Goal: Participate in discussion: Engage in conversation with other users on a specific topic

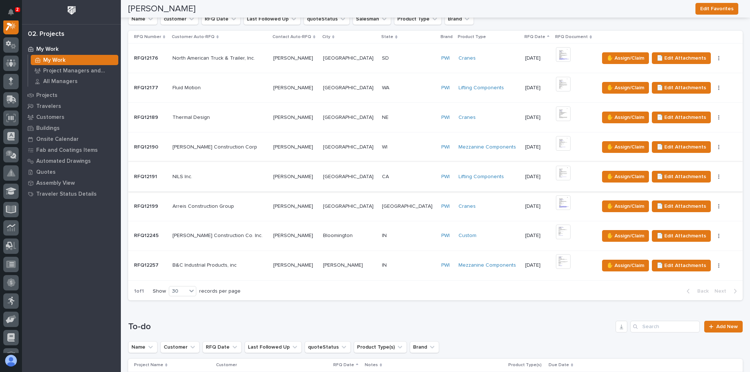
scroll to position [205, 0]
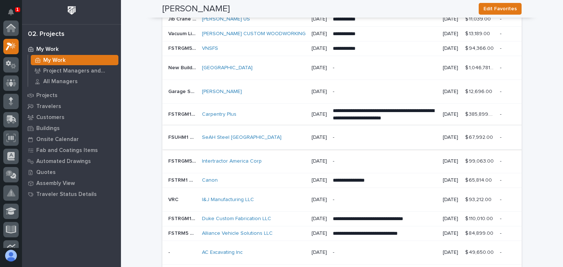
scroll to position [938, 0]
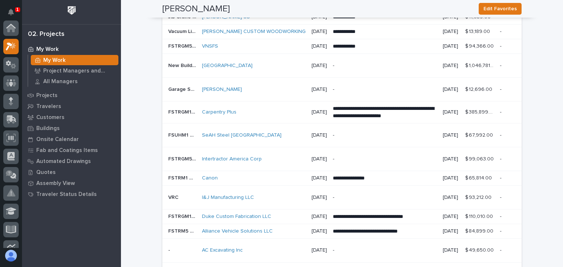
click at [261, 115] on div "Carpentry Plus" at bounding box center [254, 112] width 104 height 6
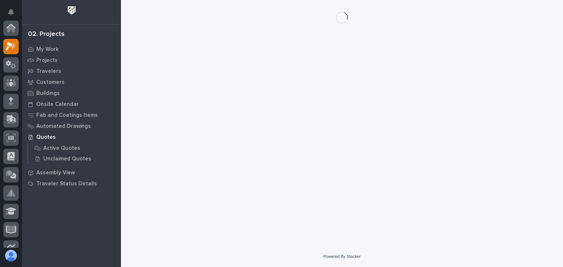
scroll to position [18, 0]
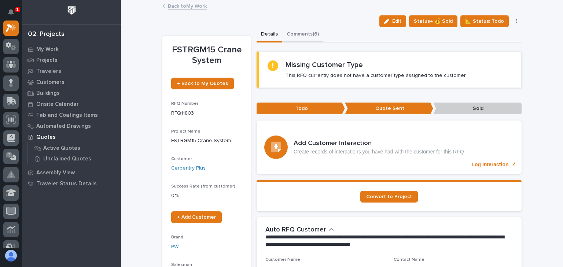
click at [307, 33] on button "Comments (6)" at bounding box center [302, 34] width 41 height 15
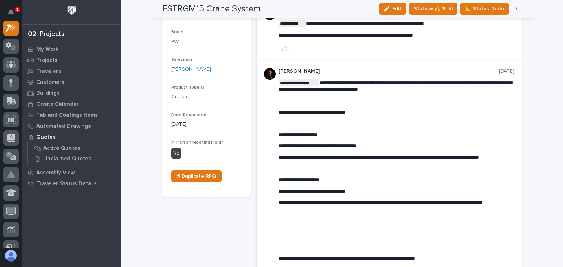
scroll to position [18, 0]
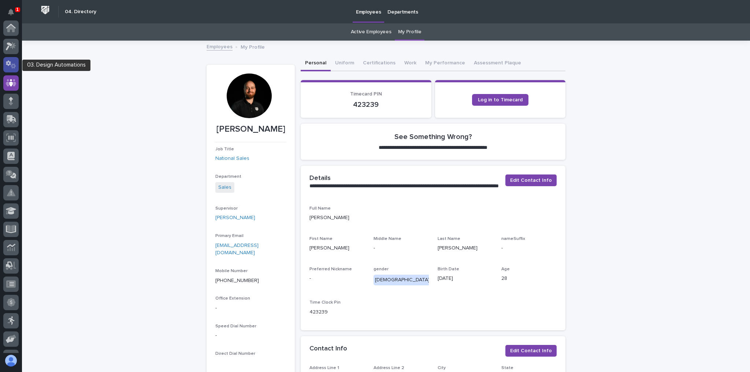
click at [8, 60] on icon at bounding box center [11, 64] width 11 height 8
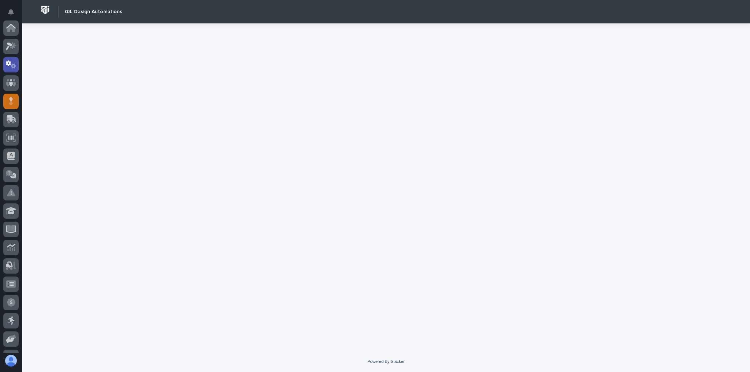
scroll to position [37, 0]
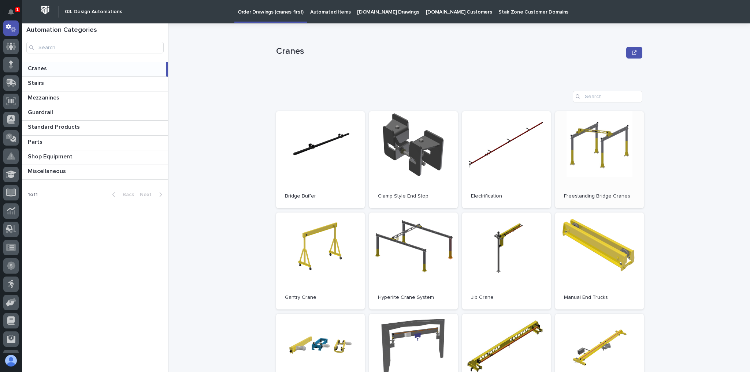
click at [572, 173] on link "Open" at bounding box center [599, 159] width 89 height 97
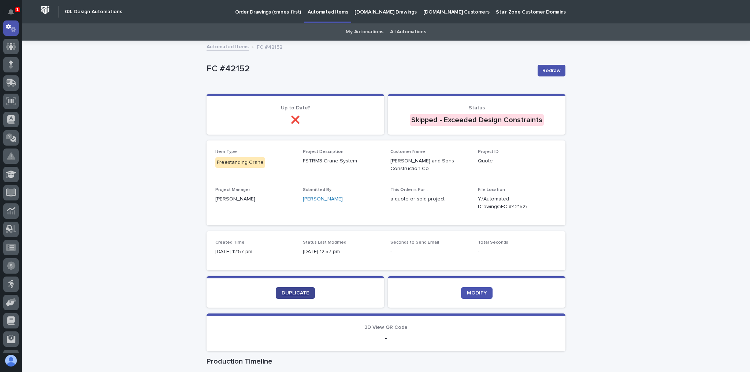
click at [305, 296] on link "DUPLICATE" at bounding box center [295, 294] width 39 height 12
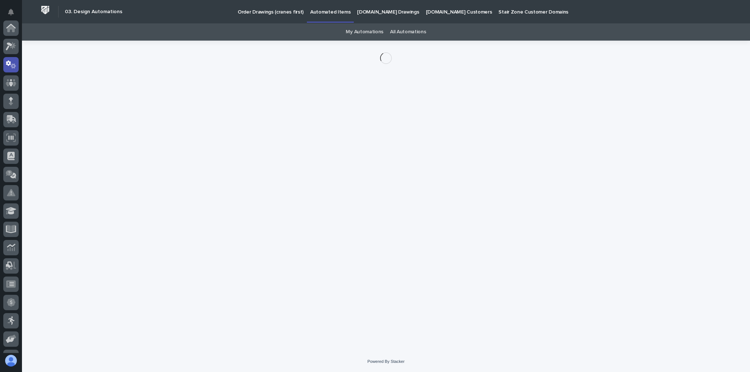
scroll to position [37, 0]
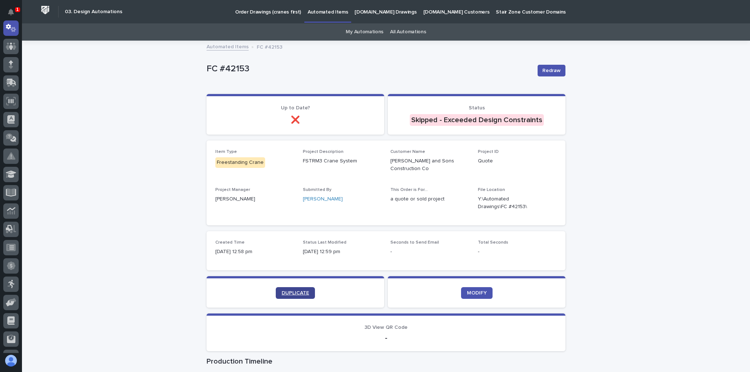
click at [289, 292] on span "DUPLICATE" at bounding box center [295, 293] width 27 height 5
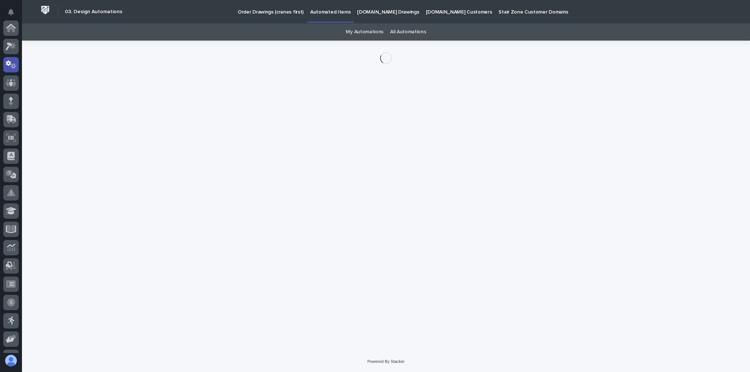
scroll to position [37, 0]
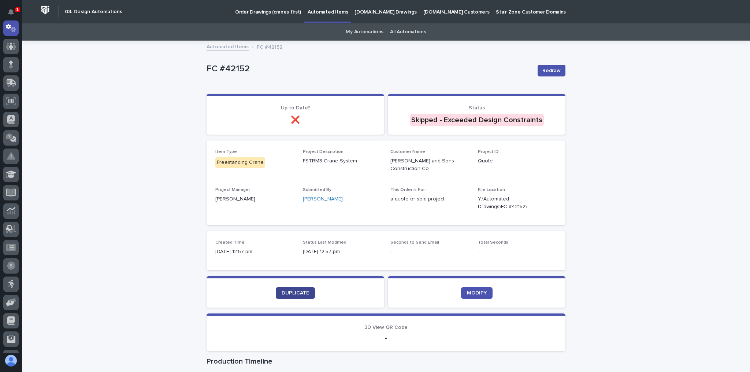
click at [309, 290] on link "DUPLICATE" at bounding box center [295, 294] width 39 height 12
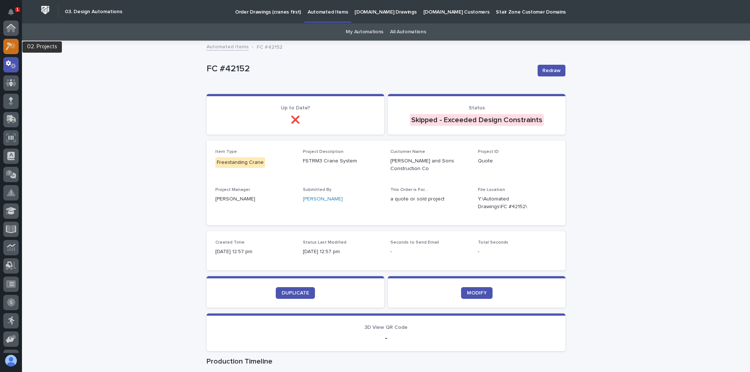
click at [11, 42] on icon at bounding box center [11, 46] width 11 height 8
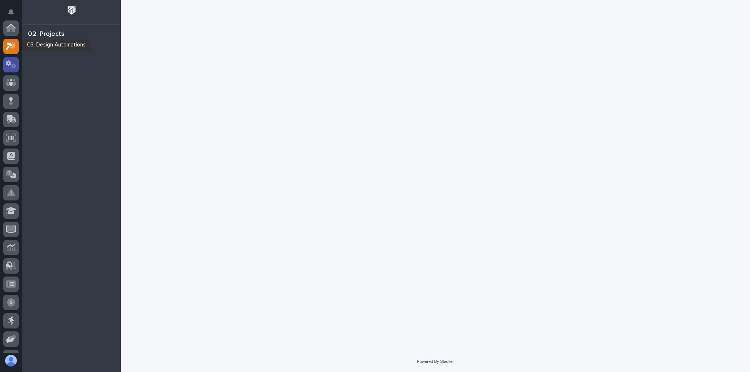
scroll to position [18, 0]
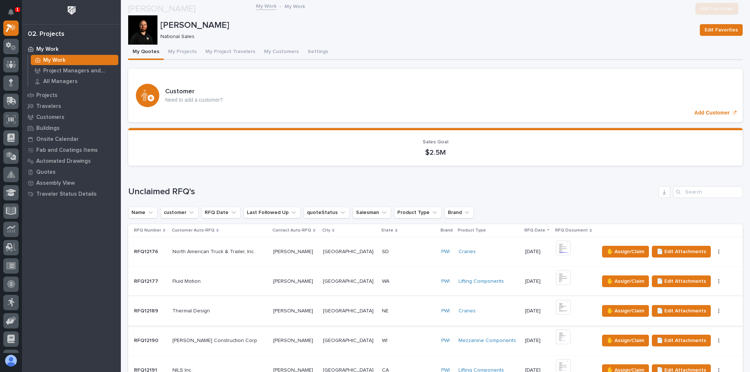
scroll to position [439, 0]
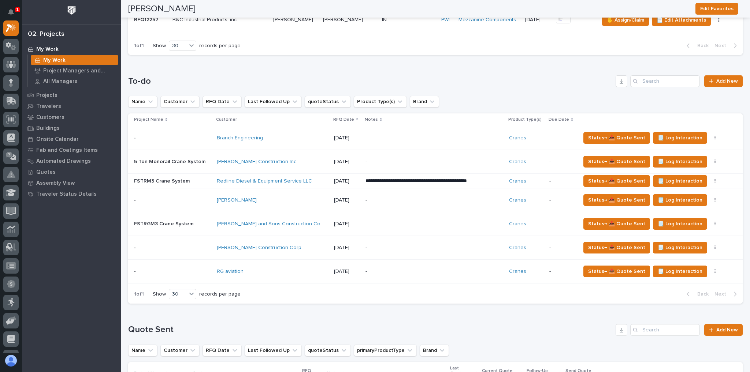
click at [385, 221] on p "-" at bounding box center [430, 224] width 128 height 6
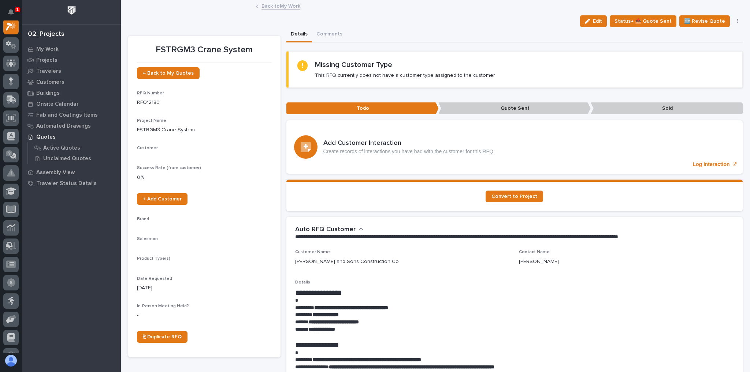
scroll to position [18, 0]
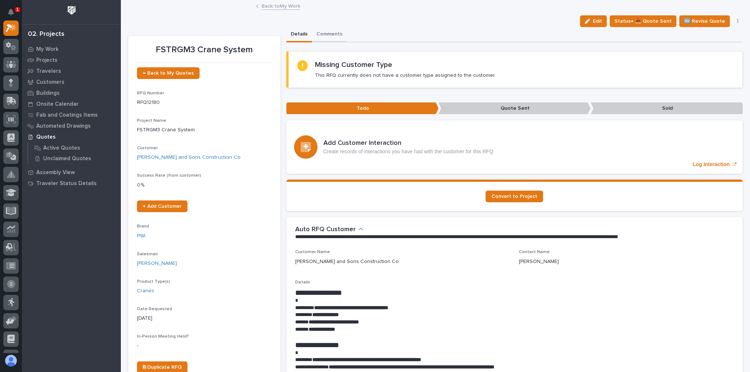
click at [326, 31] on button "Comments" at bounding box center [329, 34] width 35 height 15
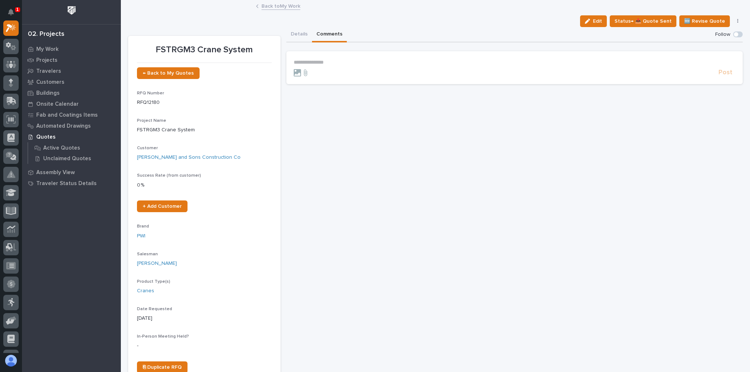
click at [332, 63] on p "**********" at bounding box center [515, 62] width 442 height 6
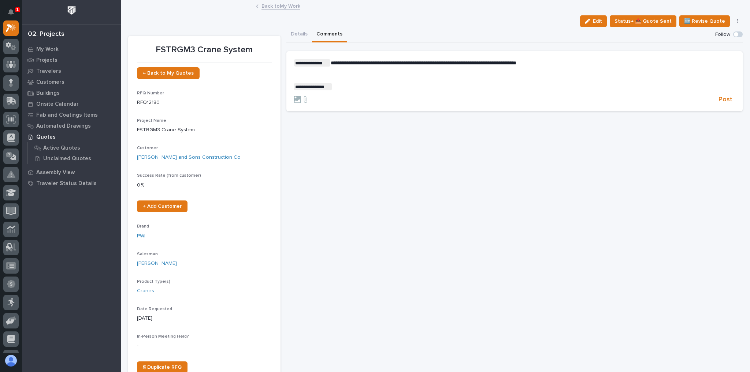
click at [315, 77] on p "﻿" at bounding box center [515, 75] width 442 height 6
click at [566, 64] on p "**********" at bounding box center [515, 62] width 442 height 7
drag, startPoint x: 567, startPoint y: 62, endPoint x: 561, endPoint y: 63, distance: 5.2
click at [561, 63] on p "**********" at bounding box center [515, 62] width 442 height 7
click at [516, 63] on span "**********" at bounding box center [424, 62] width 186 height 5
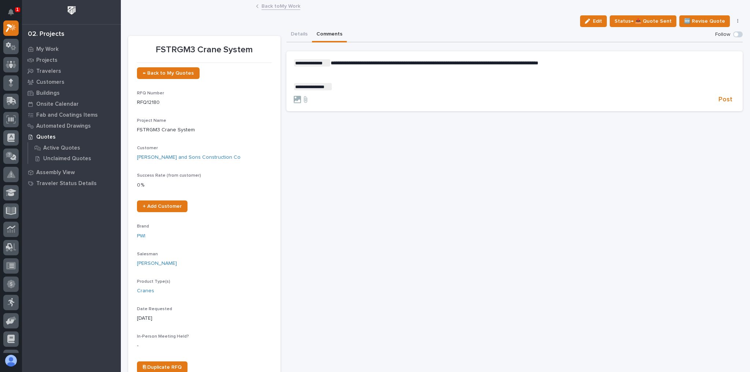
click at [609, 71] on div "**********" at bounding box center [515, 74] width 442 height 31
click at [720, 96] on span "Post" at bounding box center [726, 100] width 14 height 8
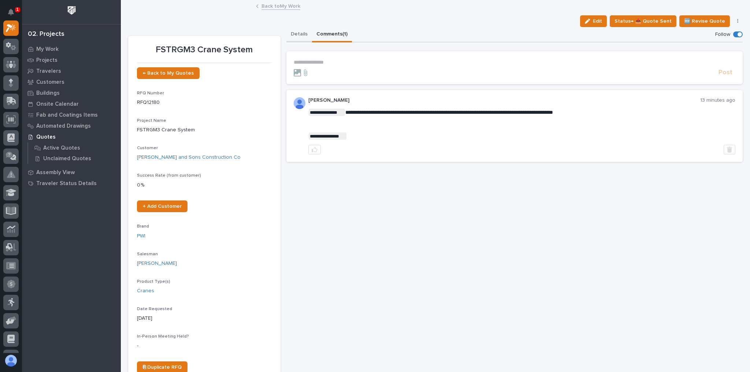
click at [297, 30] on button "Details" at bounding box center [299, 34] width 26 height 15
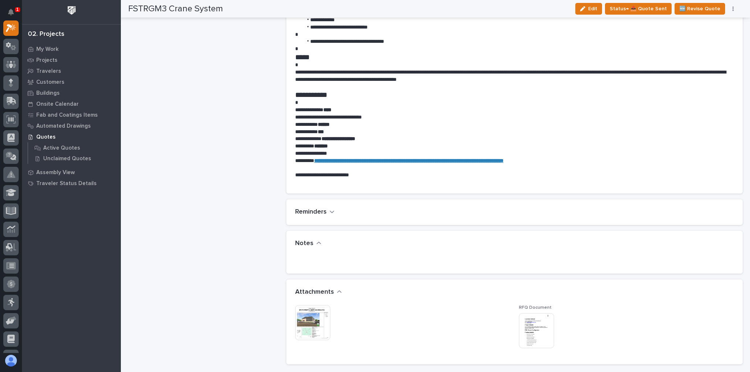
scroll to position [557, 0]
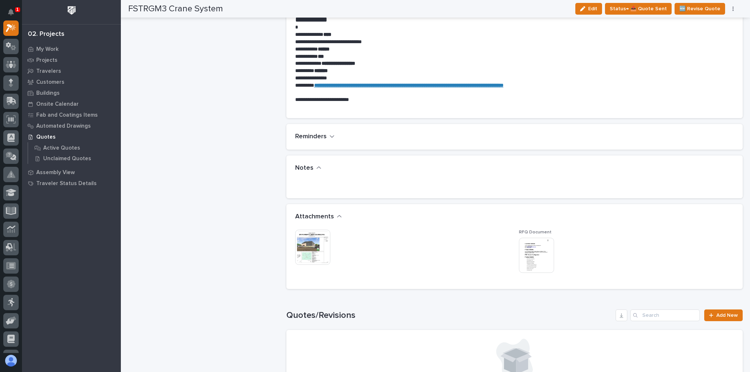
click at [307, 247] on img at bounding box center [312, 247] width 35 height 35
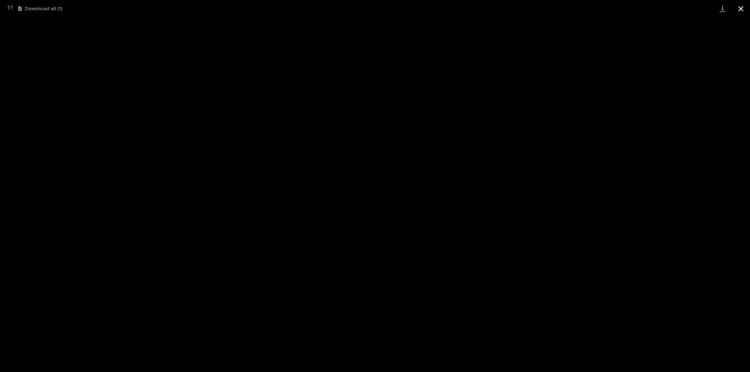
click at [745, 8] on button "Close gallery" at bounding box center [741, 8] width 18 height 17
